Goal: Feedback & Contribution: Submit feedback/report problem

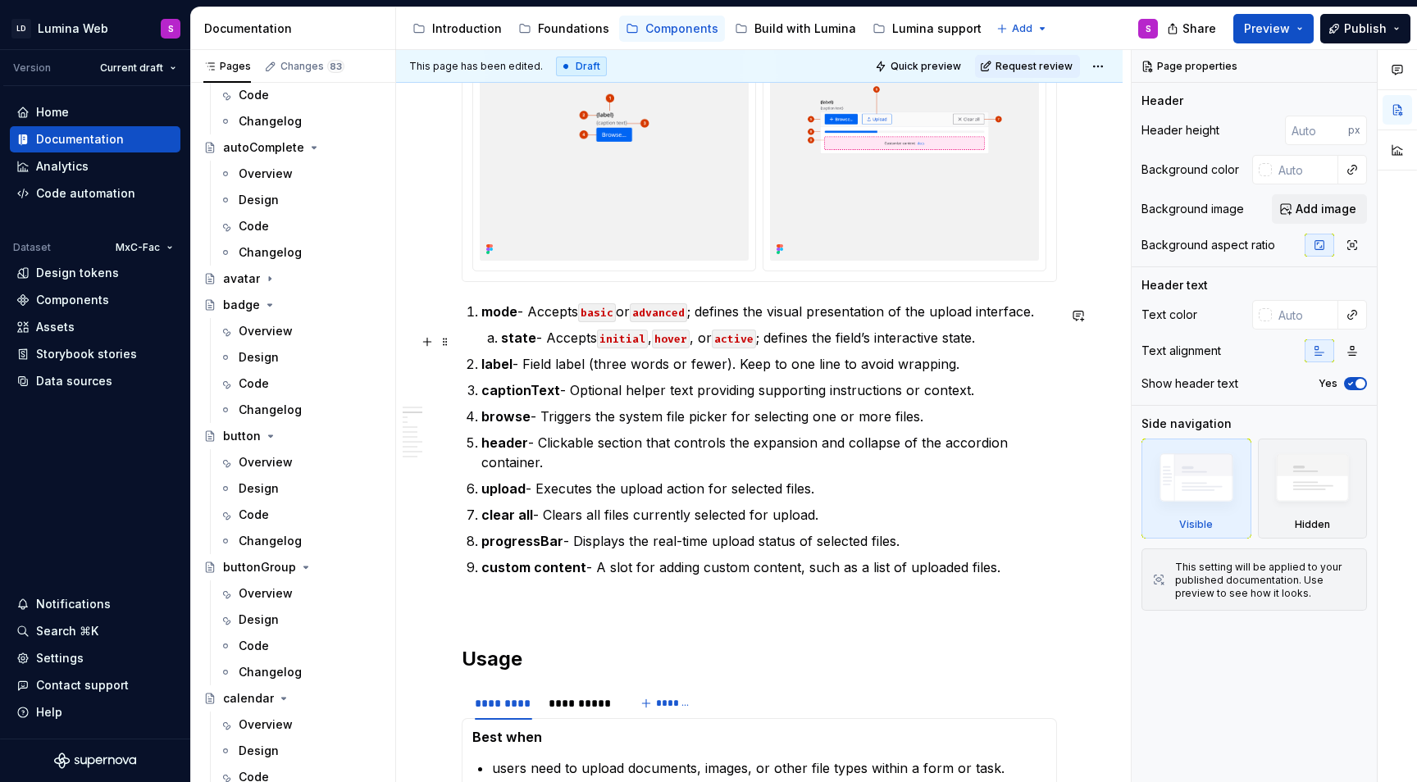
scroll to position [609, 0]
type textarea "*"
click at [80, 616] on div "Notifications 1" at bounding box center [95, 604] width 171 height 26
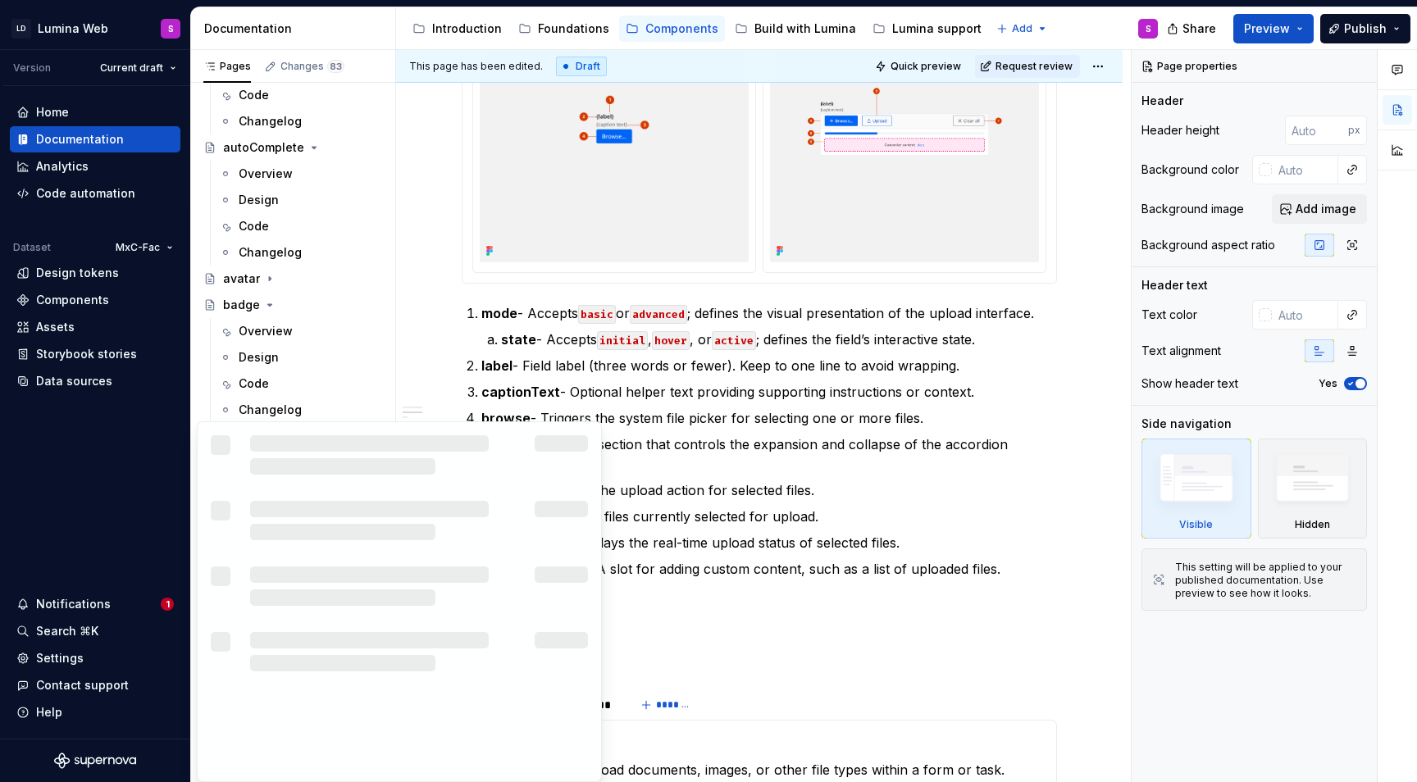
click at [430, 297] on html "LD Lumina Web S Version Current draft Home Documentation Analytics Code automat…" at bounding box center [708, 391] width 1417 height 782
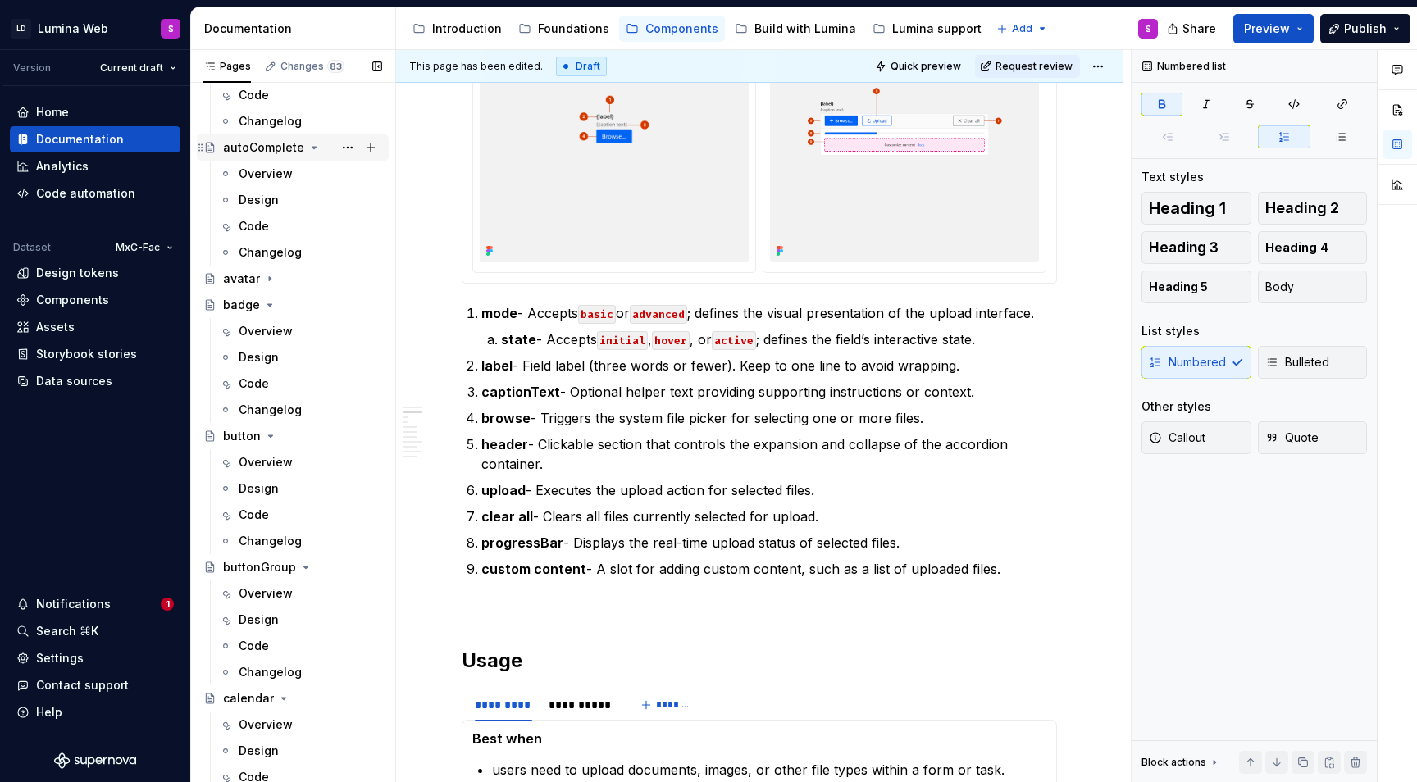
scroll to position [194, 0]
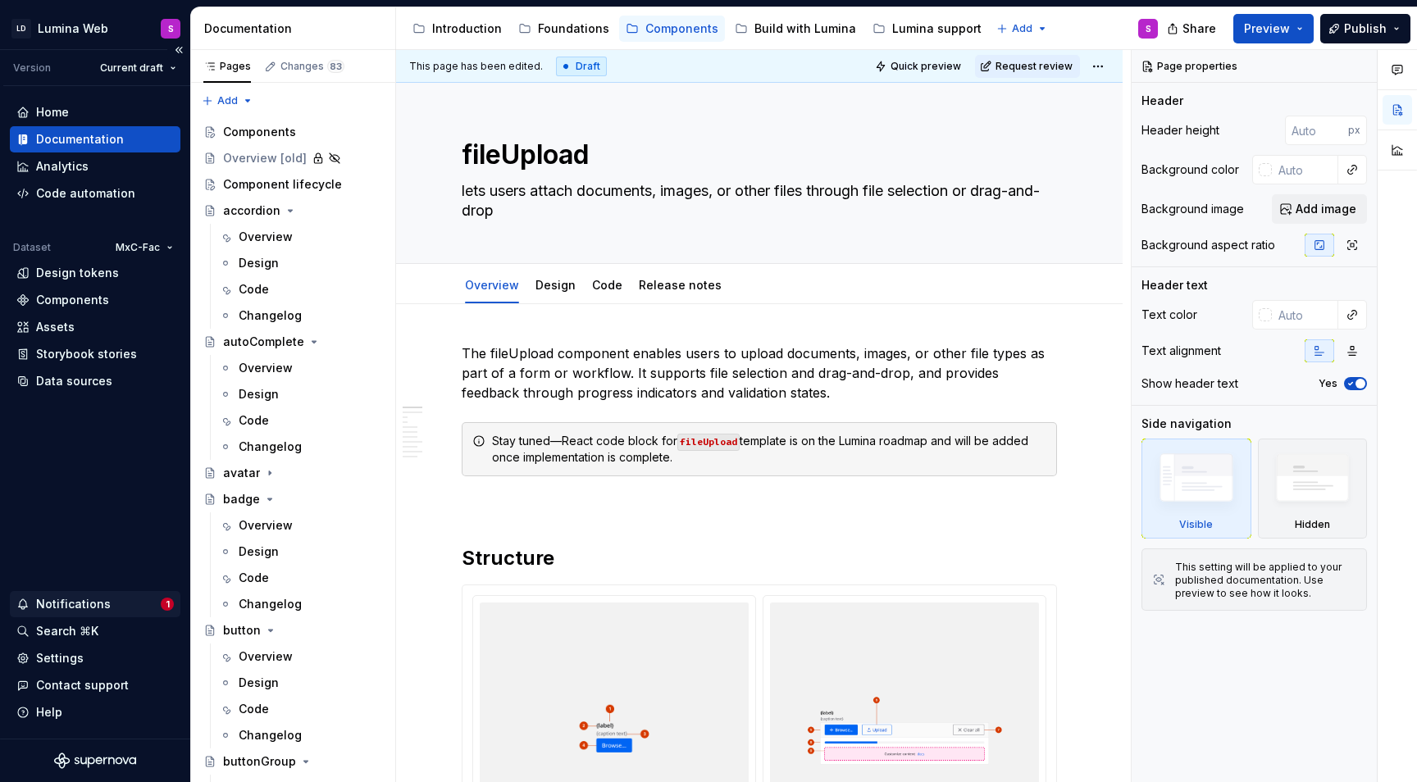
click at [98, 597] on div "Notifications" at bounding box center [73, 604] width 75 height 16
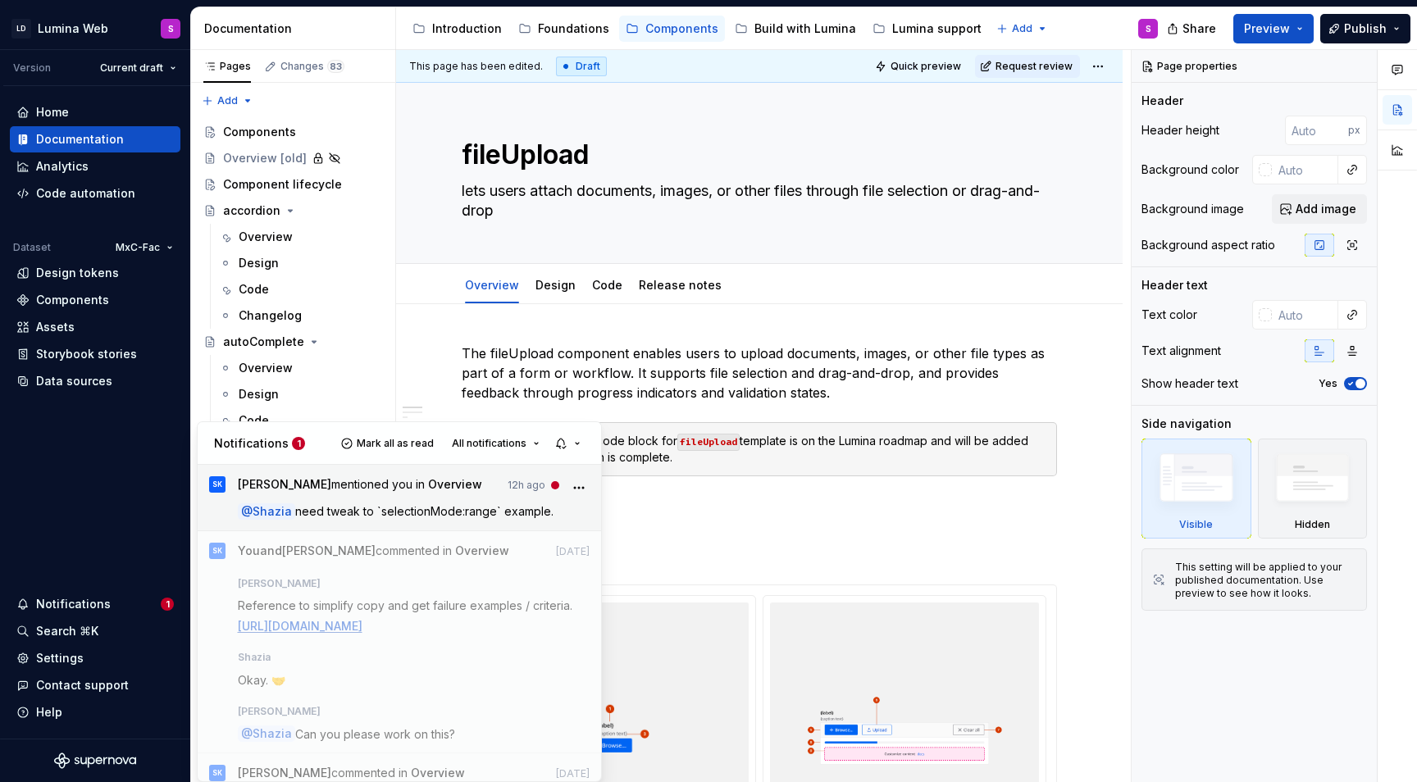
click at [399, 506] on span "need tweak to `selectionMode:range` example." at bounding box center [424, 511] width 258 height 14
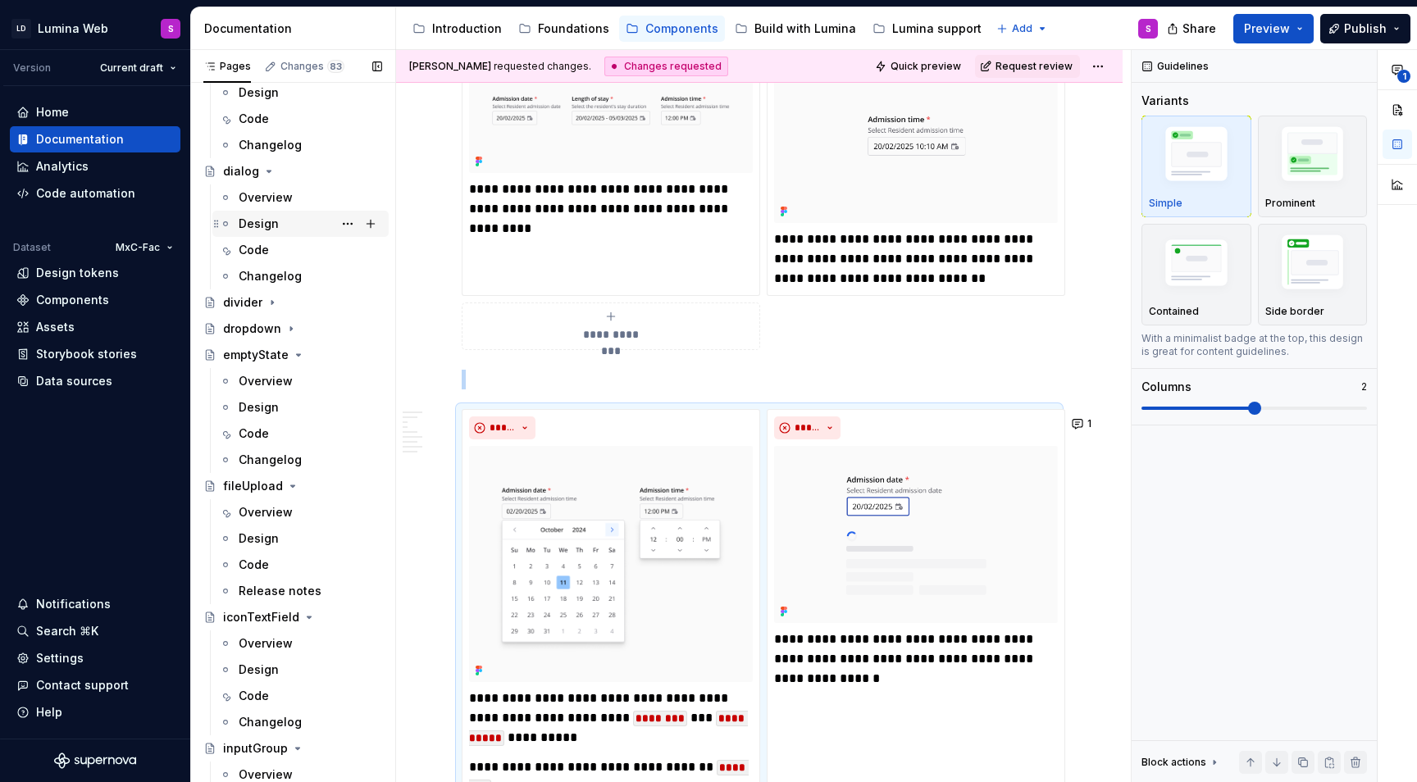
scroll to position [1186, 0]
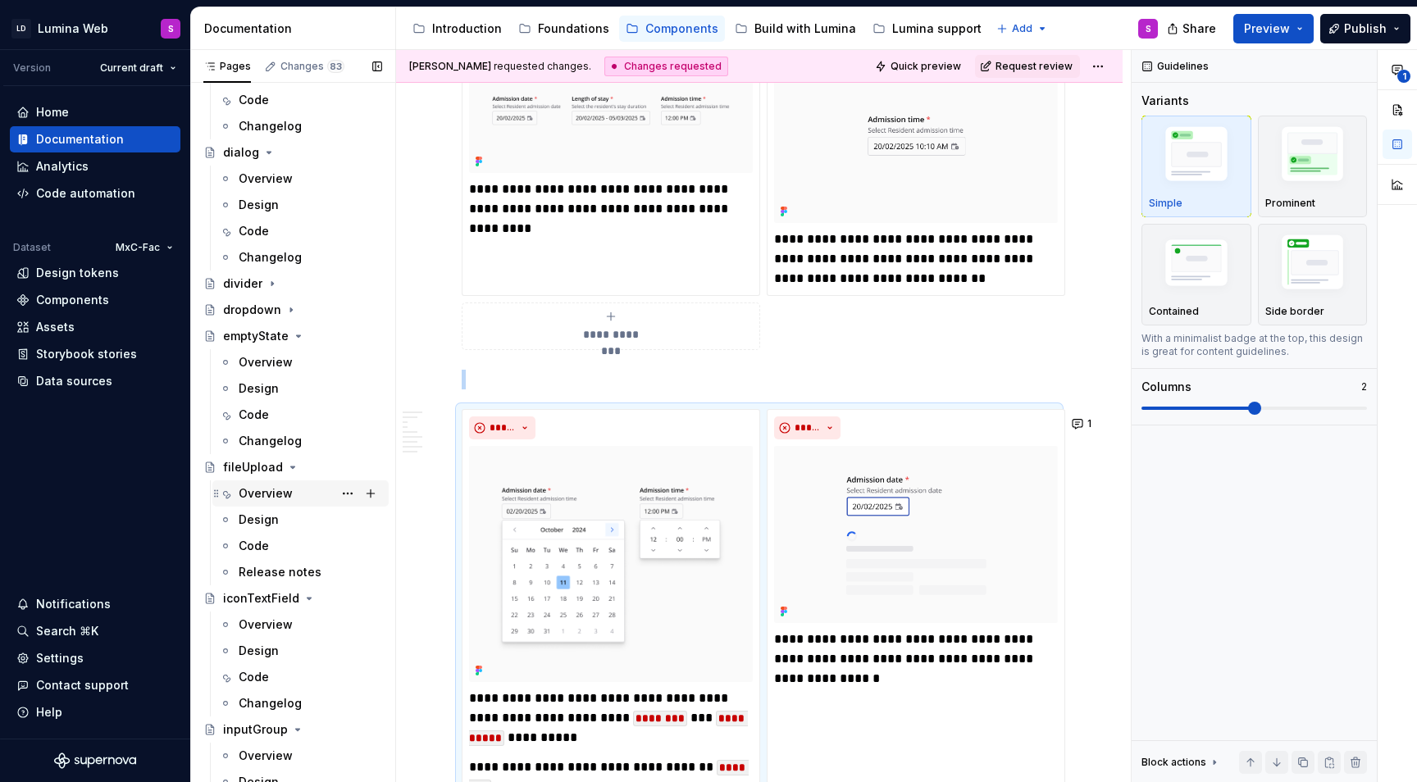
click at [280, 491] on div "Overview" at bounding box center [266, 493] width 54 height 16
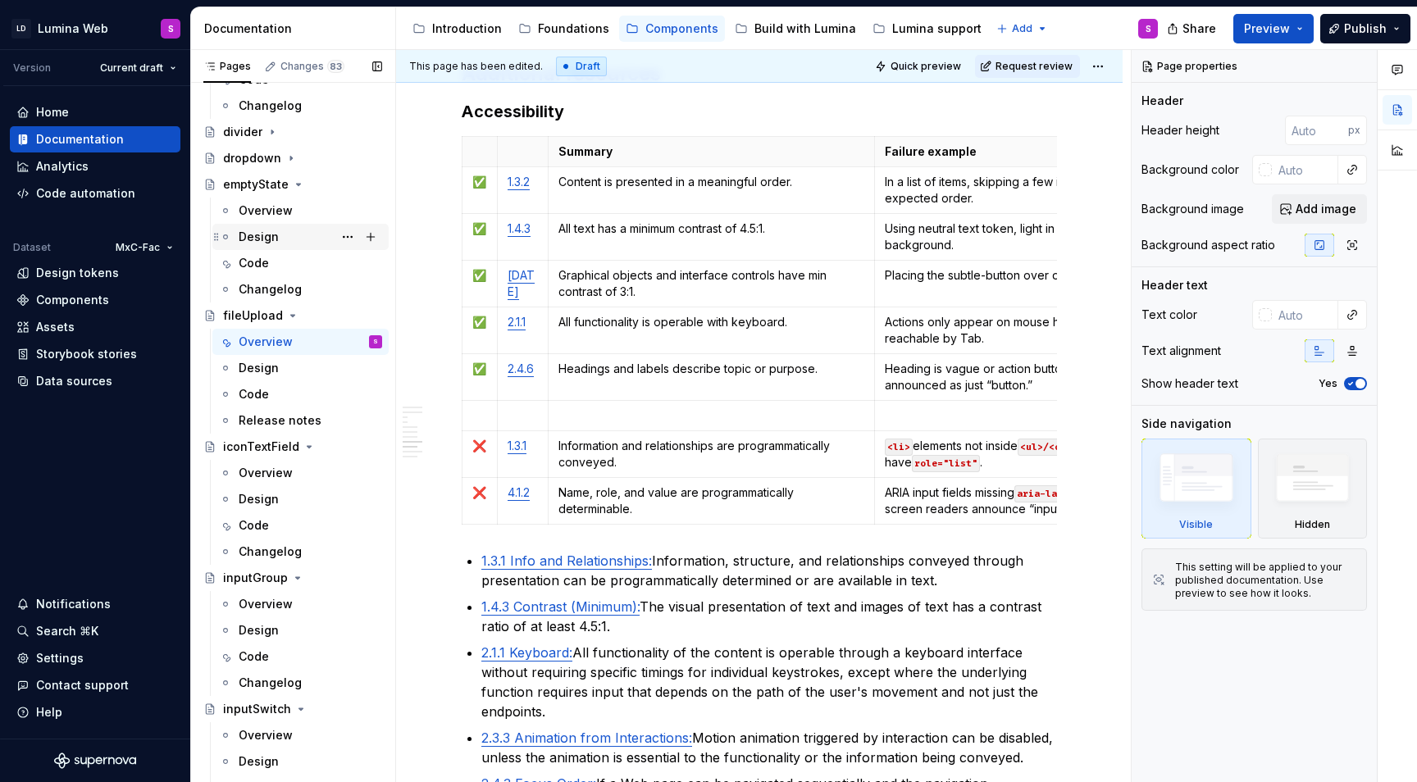
scroll to position [1356, 0]
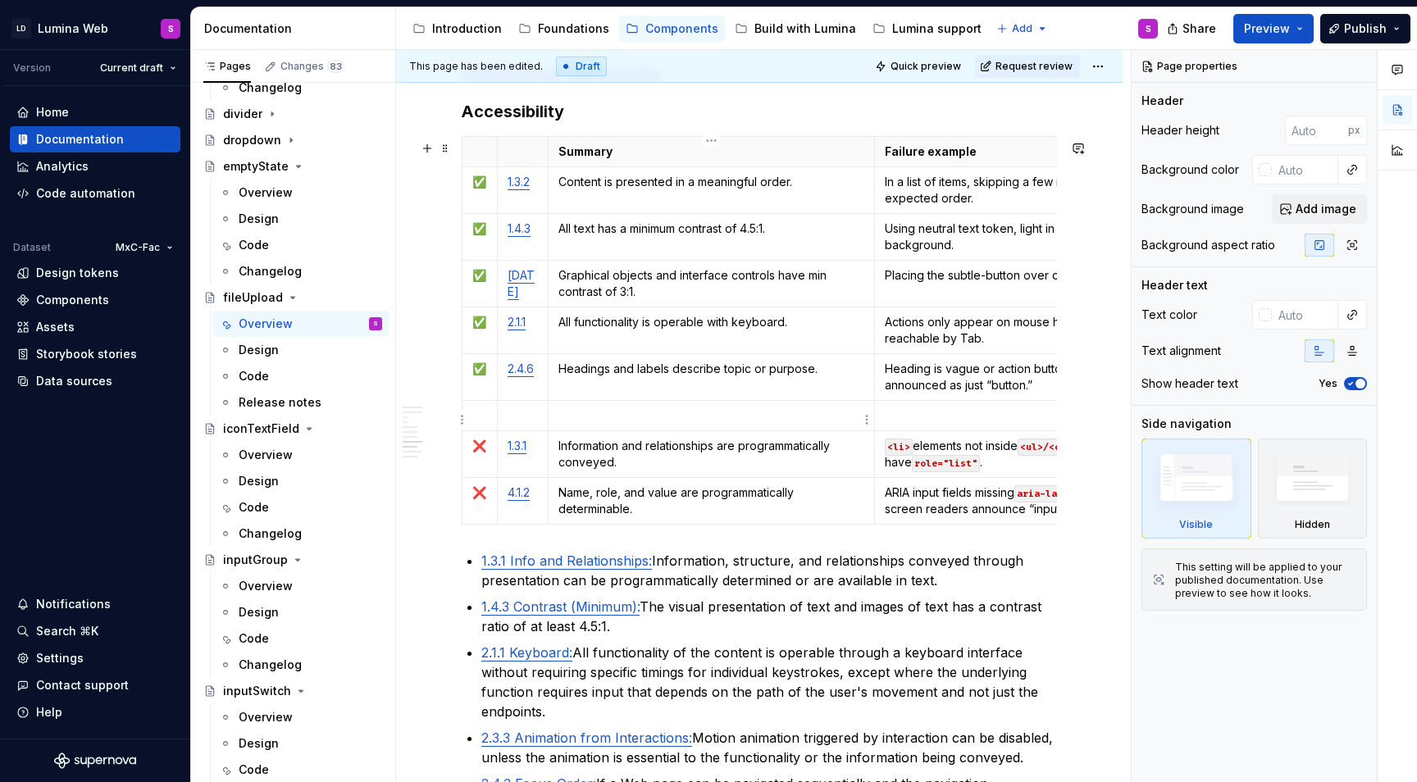
type textarea "*"
